Goal: Task Accomplishment & Management: Manage account settings

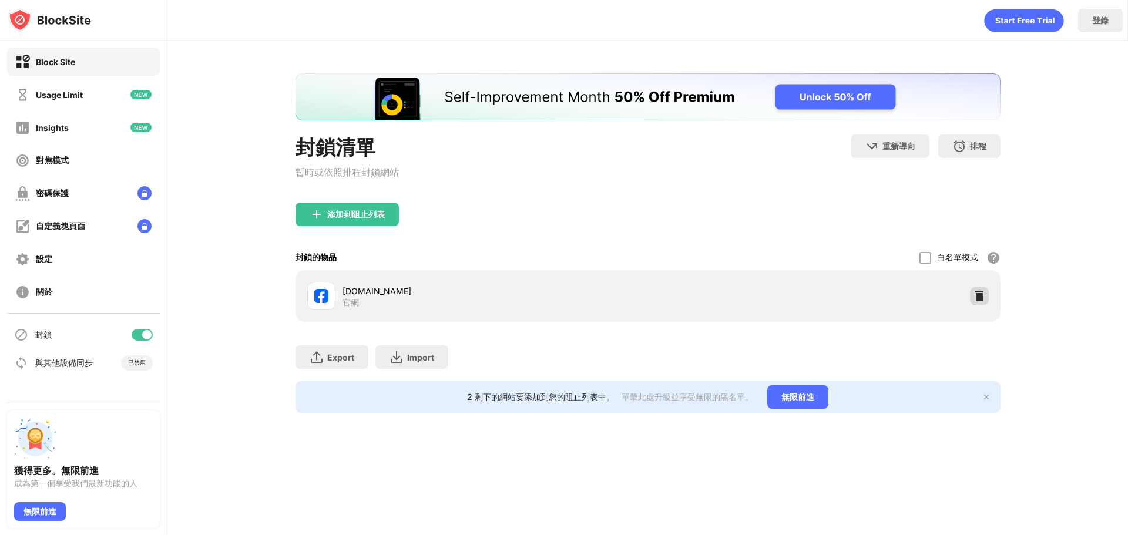
click at [971, 298] on div at bounding box center [979, 296] width 19 height 19
